Goal: Browse casually

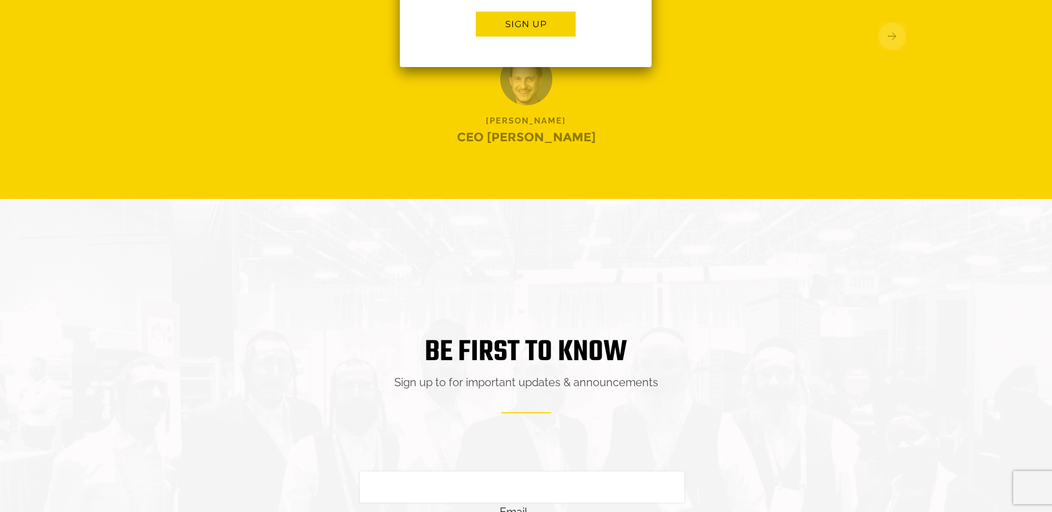
scroll to position [2692, 0]
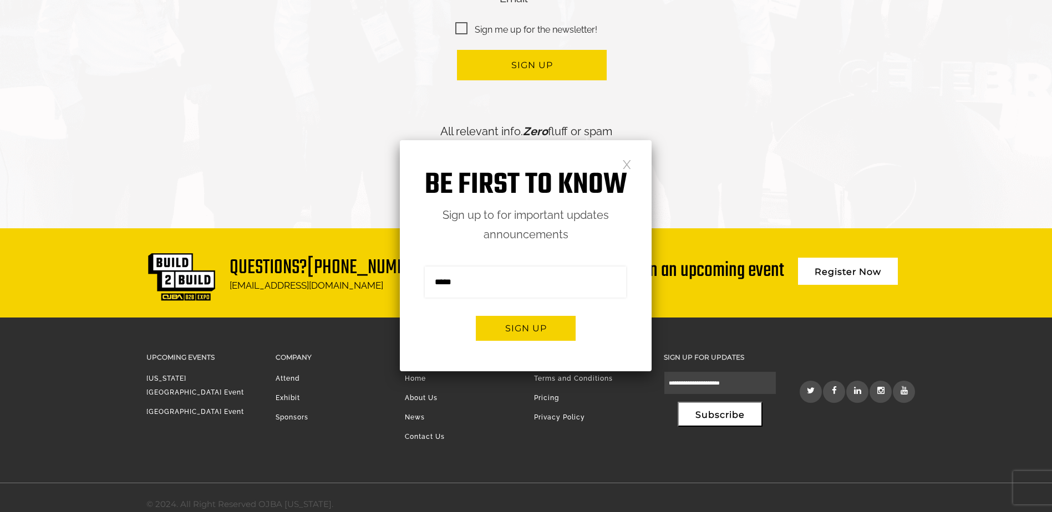
click at [631, 167] on link at bounding box center [626, 163] width 9 height 9
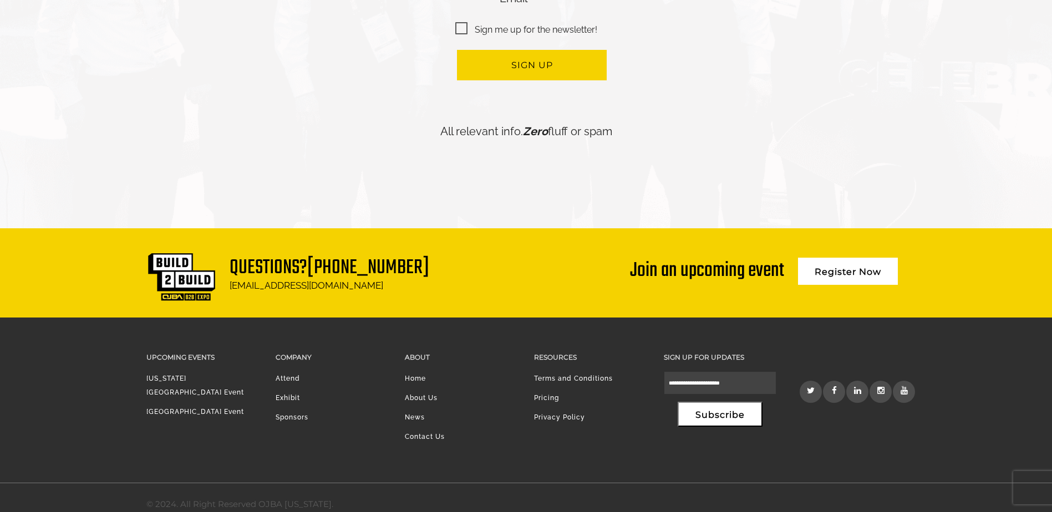
scroll to position [0, 0]
